Goal: Transaction & Acquisition: Download file/media

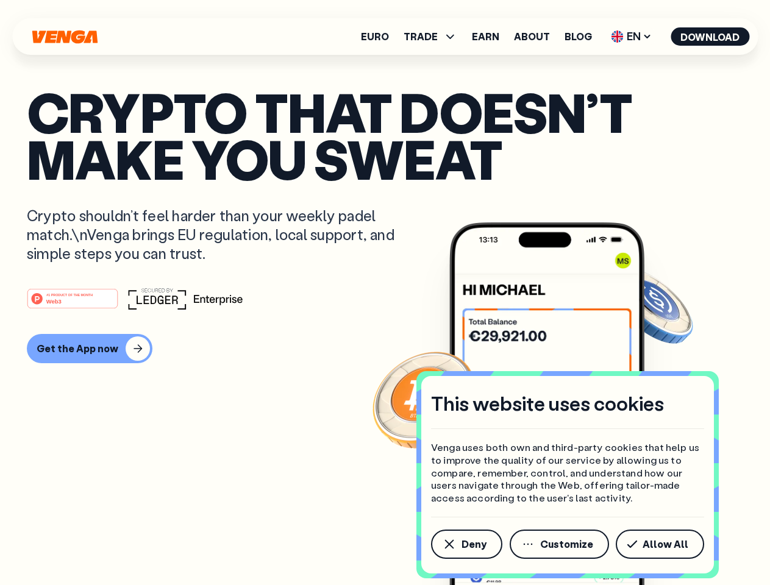
click at [385, 293] on div "#1 PRODUCT OF THE MONTH Web3" at bounding box center [385, 299] width 716 height 22
click at [466, 544] on span "Deny" at bounding box center [473, 544] width 25 height 10
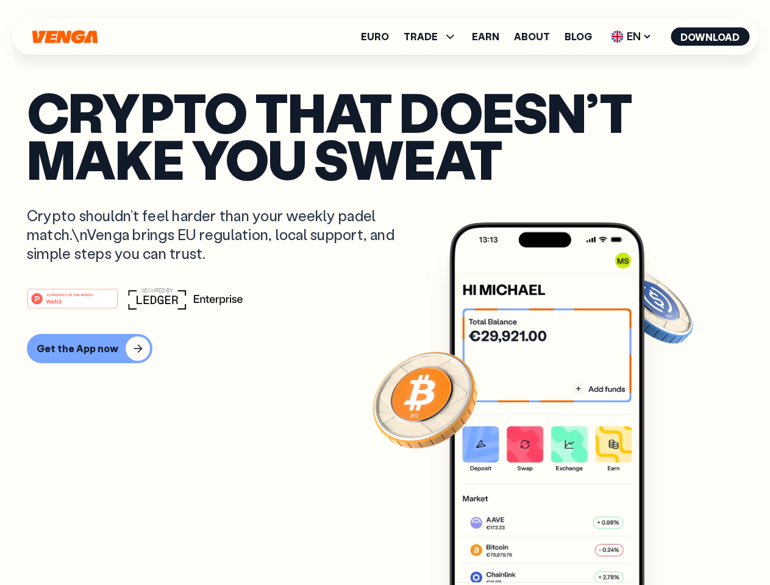
click at [560, 544] on img at bounding box center [546, 426] width 195 height 408
click at [662, 544] on article "Crypto that doesn’t make you sweat Crypto shouldn’t feel harder than your weekl…" at bounding box center [385, 316] width 716 height 457
click at [434, 37] on span "TRADE" at bounding box center [421, 37] width 34 height 10
click at [631, 37] on span "EN" at bounding box center [630, 37] width 49 height 20
click at [710, 37] on button "Download" at bounding box center [709, 36] width 79 height 18
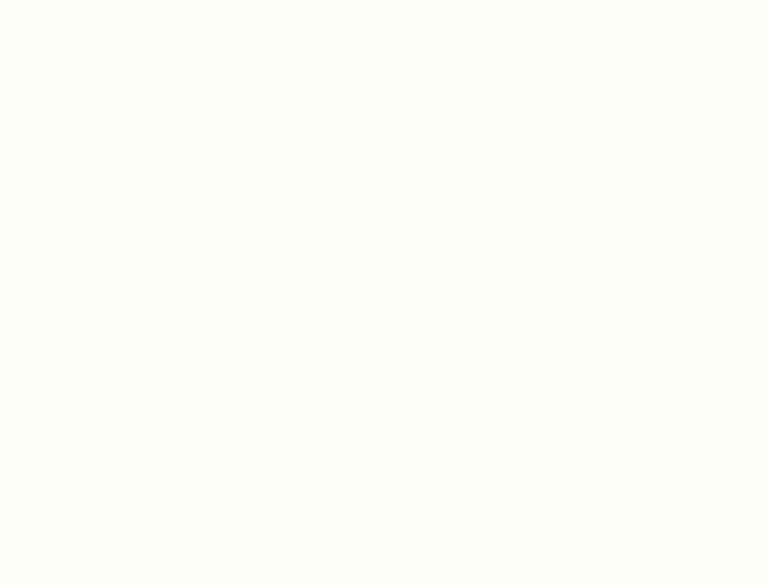
click at [385, 0] on html "This website uses cookies Venga uses both own and third-party cookies that help…" at bounding box center [385, 0] width 770 height 0
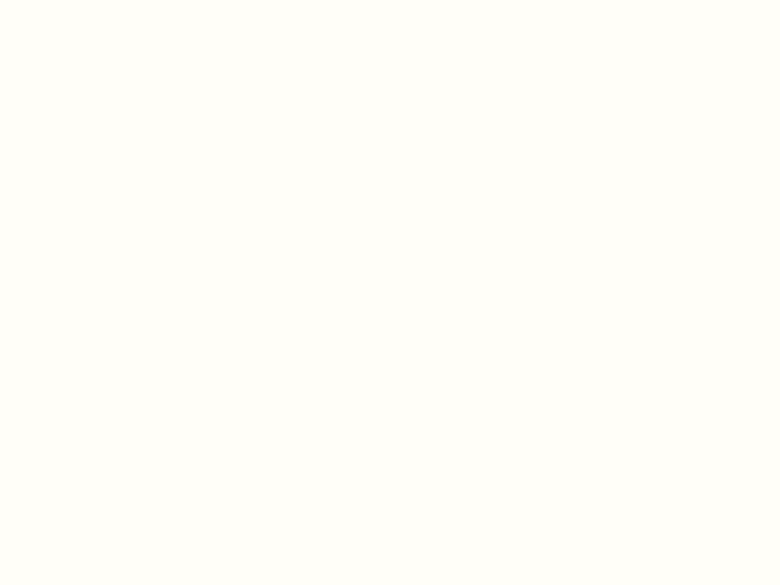
click at [88, 0] on html "This website uses cookies Venga uses both own and third-party cookies that help…" at bounding box center [390, 0] width 780 height 0
click at [74, 0] on html "This website uses cookies Venga uses both own and third-party cookies that help…" at bounding box center [390, 0] width 780 height 0
